Goal: Task Accomplishment & Management: Manage account settings

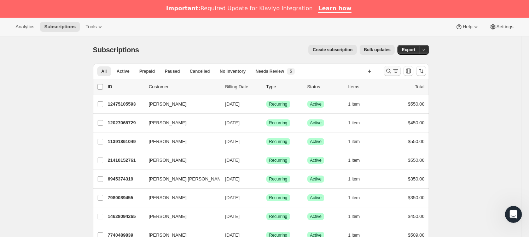
click at [389, 73] on icon "Search and filter results" at bounding box center [388, 71] width 7 height 7
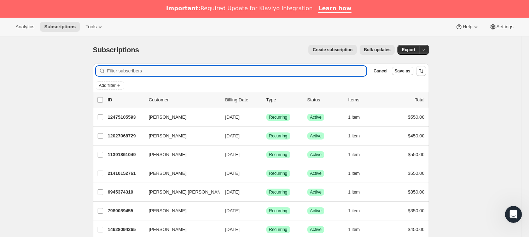
paste input "[EMAIL_ADDRESS][DOMAIN_NAME]"
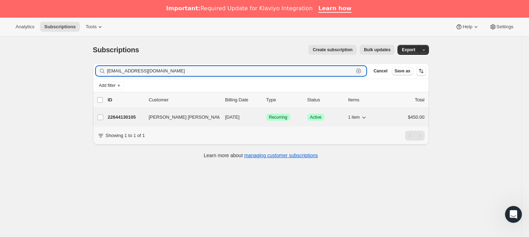
type input "[EMAIL_ADDRESS][DOMAIN_NAME]"
click at [121, 114] on p "22644130105" at bounding box center [125, 117] width 35 height 7
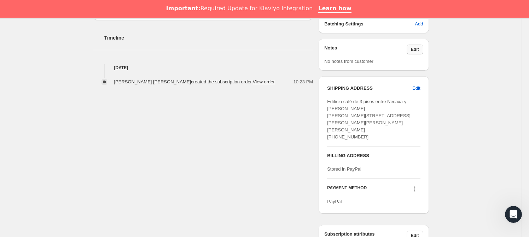
click at [420, 53] on button "Edit" at bounding box center [415, 50] width 17 height 10
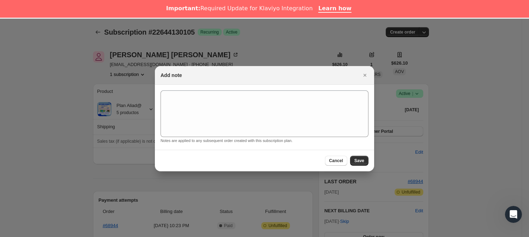
scroll to position [251, 0]
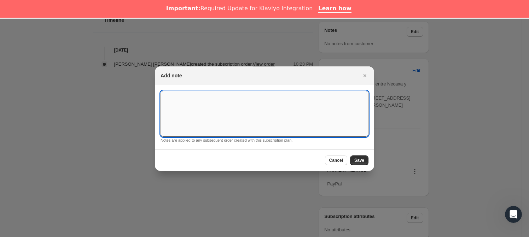
click at [213, 111] on textarea ":rci:" at bounding box center [265, 114] width 208 height 46
type textarea "*SUSK CONFIRM*"
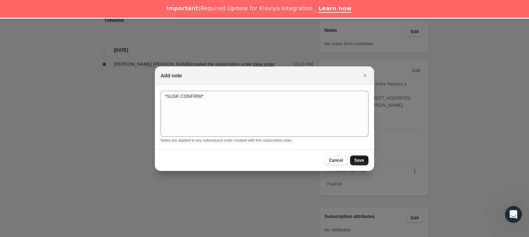
click at [362, 159] on span "Save" at bounding box center [360, 161] width 10 height 6
